Goal: Navigation & Orientation: Find specific page/section

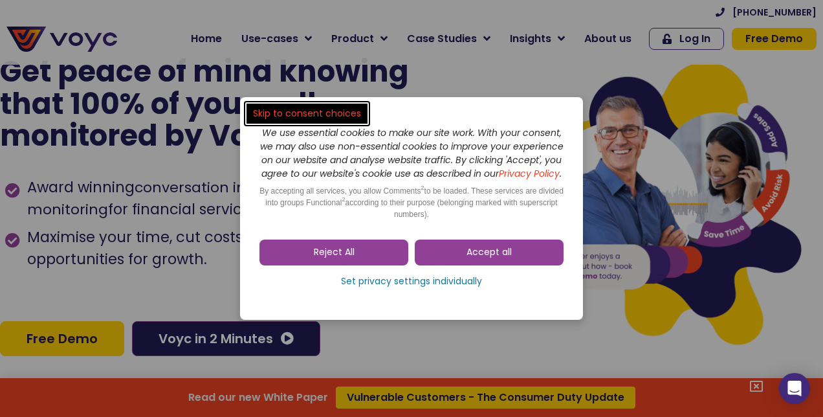
click at [517, 260] on link "Accept all" at bounding box center [489, 252] width 149 height 26
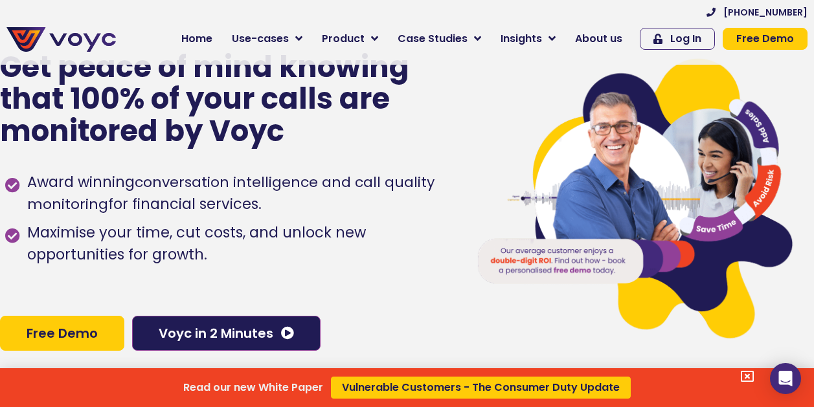
click at [613, 39] on div "Read our new White Paper Vulnerable Customers - The Consumer Duty Update" at bounding box center [407, 203] width 814 height 407
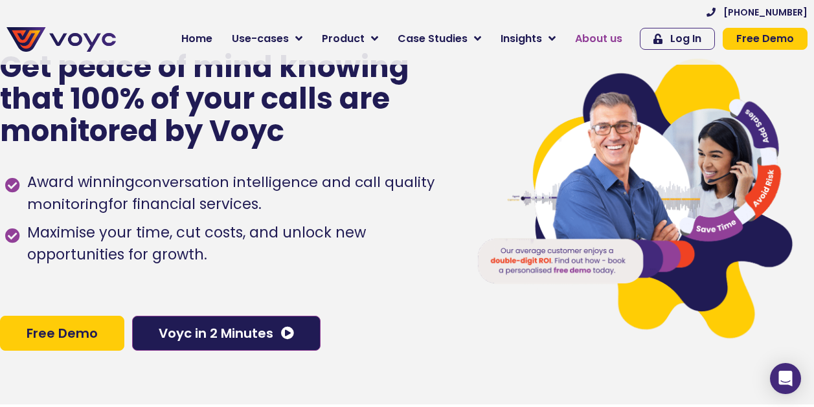
click at [613, 39] on span "About us" at bounding box center [598, 39] width 47 height 16
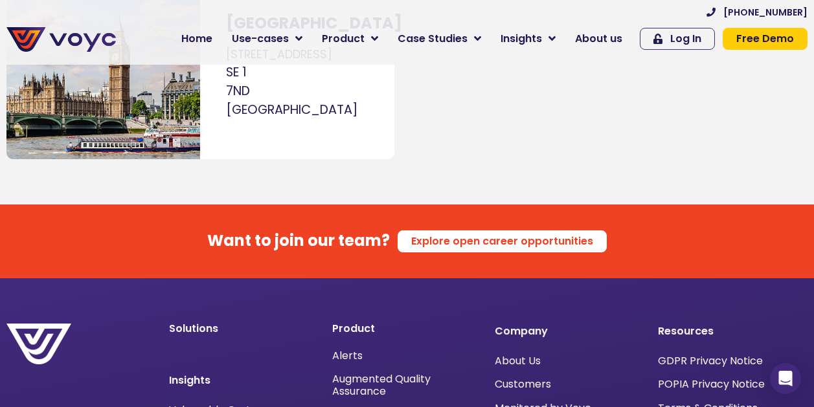
scroll to position [8297, 0]
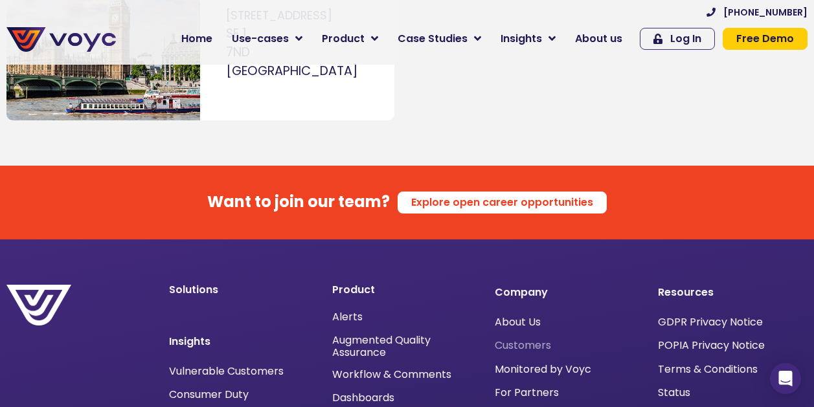
click at [521, 346] on span "Customers" at bounding box center [523, 346] width 56 height 0
